Goal: Task Accomplishment & Management: Use online tool/utility

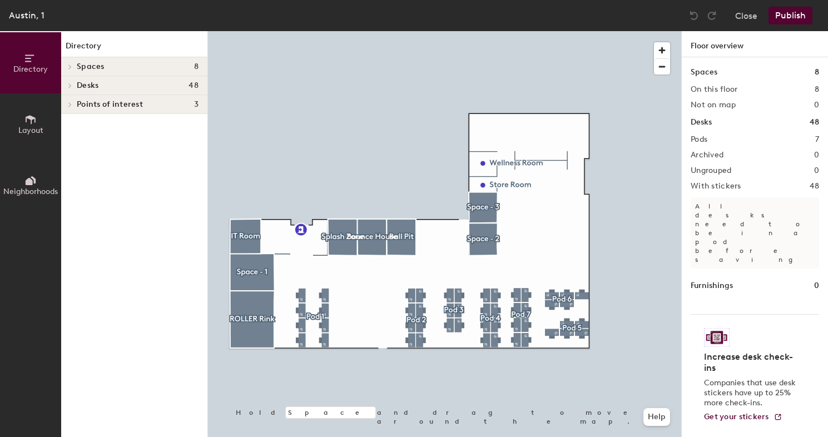
click at [478, 31] on div at bounding box center [444, 31] width 473 height 0
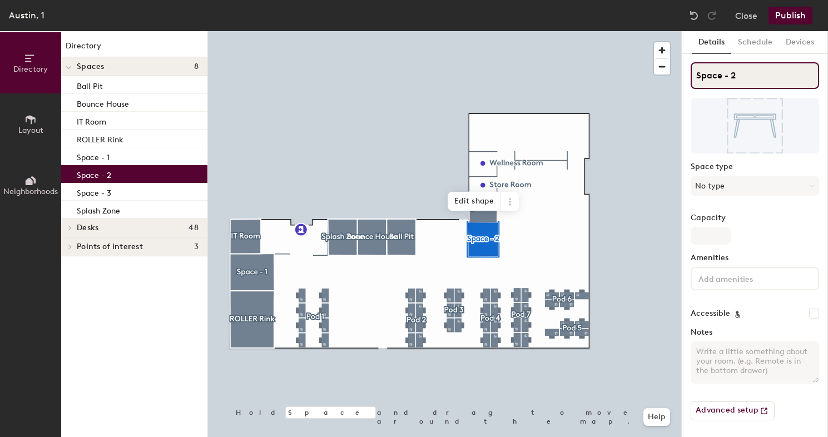
click at [735, 71] on input "Space - 2" at bounding box center [755, 75] width 128 height 27
click at [732, 78] on input "Space - 2" at bounding box center [755, 75] width 128 height 27
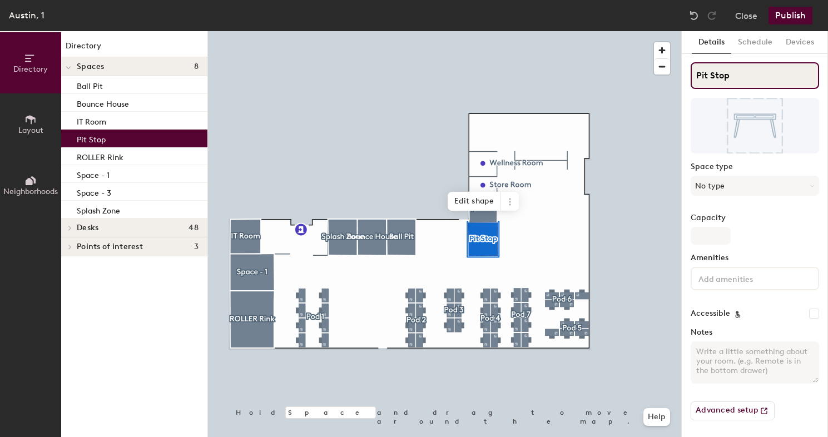
type input "Pit Stop"
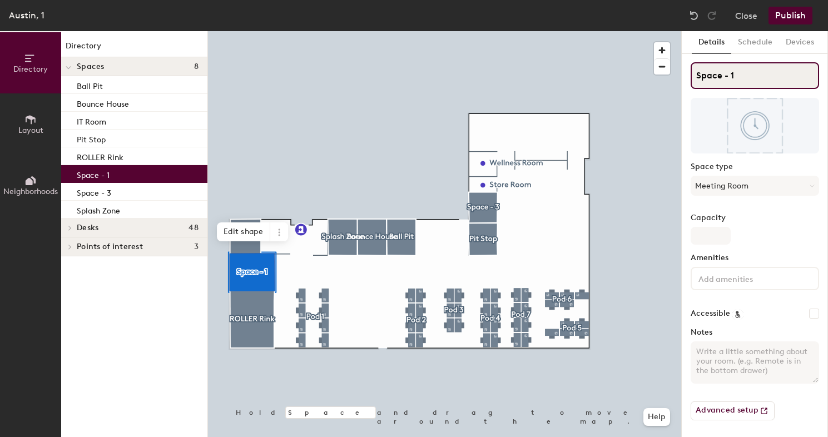
click at [713, 76] on input "Space - 1" at bounding box center [755, 75] width 128 height 27
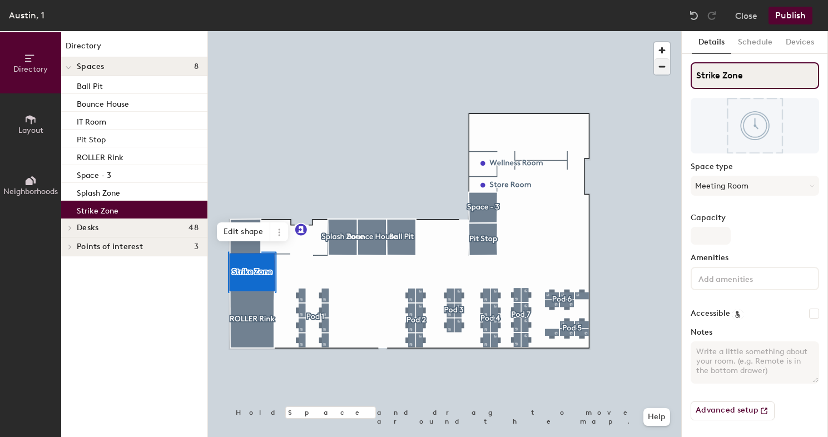
type input "Strike Zone"
click at [482, 31] on div at bounding box center [444, 31] width 473 height 0
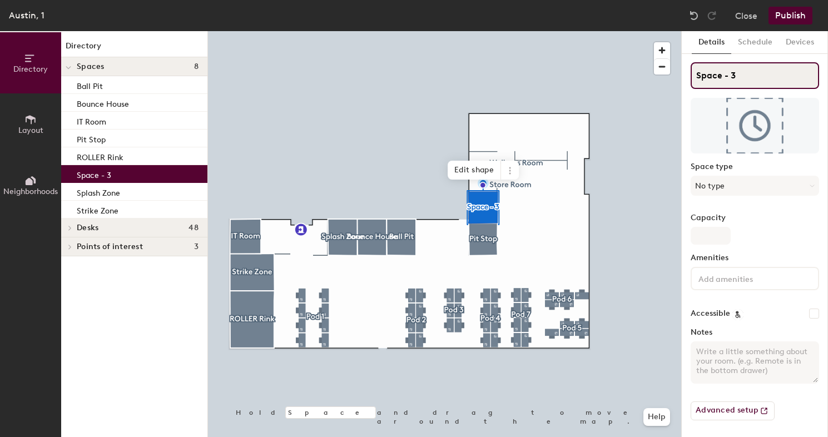
click at [710, 76] on input "Space - 3" at bounding box center [755, 75] width 128 height 27
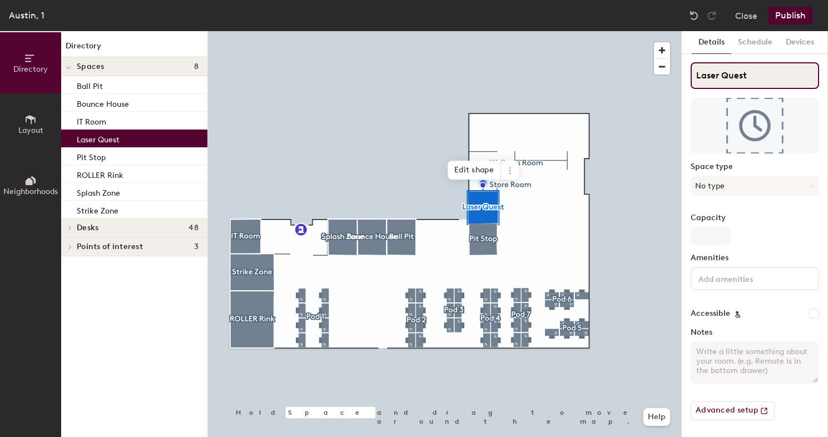
type input "Laser Quest"
click at [784, 21] on button "Publish" at bounding box center [791, 16] width 44 height 18
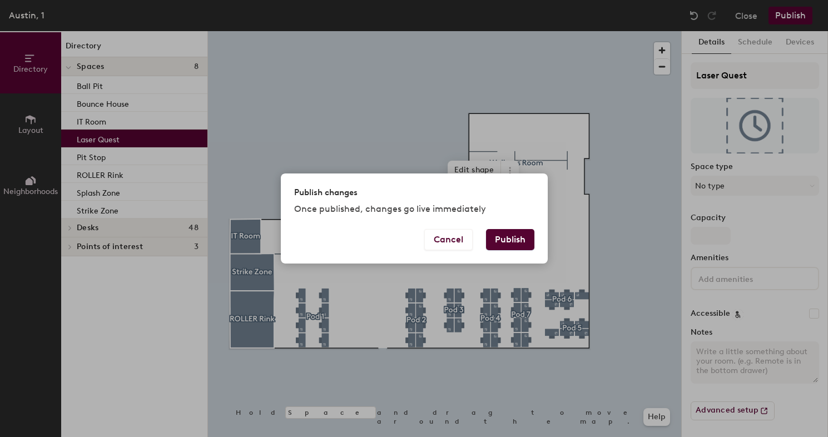
click at [504, 242] on button "Publish" at bounding box center [510, 239] width 48 height 21
